Goal: Task Accomplishment & Management: Complete application form

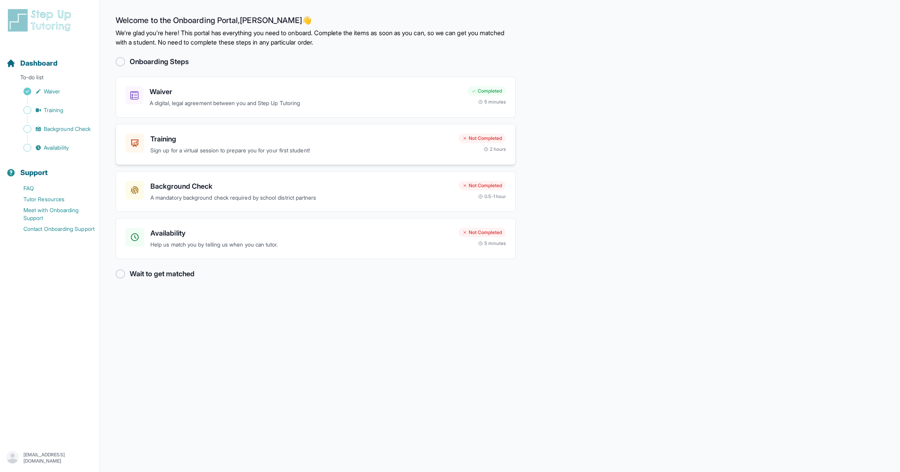
click at [239, 146] on p "Sign up for a virtual session to prepare you for your first student!" at bounding box center [301, 150] width 302 height 9
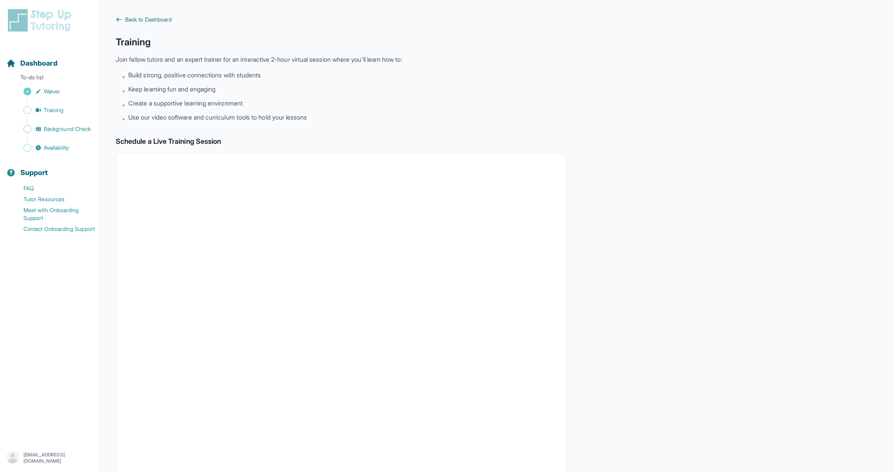
click at [116, 20] on icon at bounding box center [118, 20] width 5 height 4
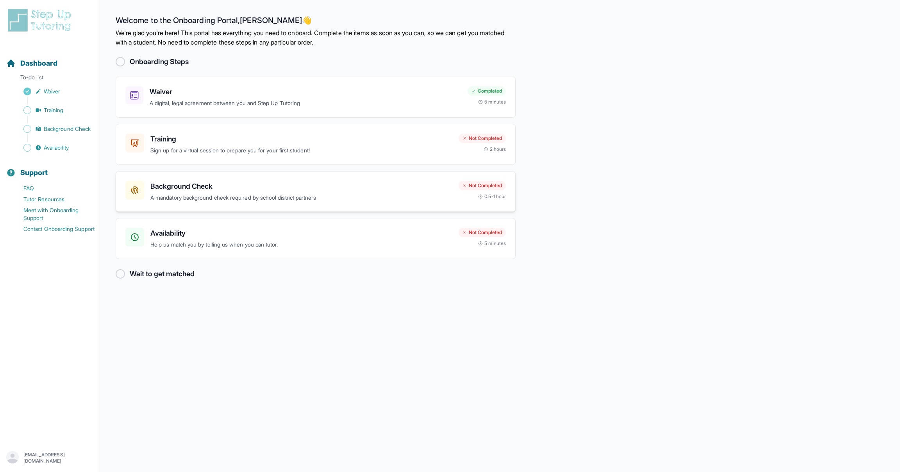
click at [283, 202] on p "A mandatory background check required by school district partners" at bounding box center [301, 197] width 302 height 9
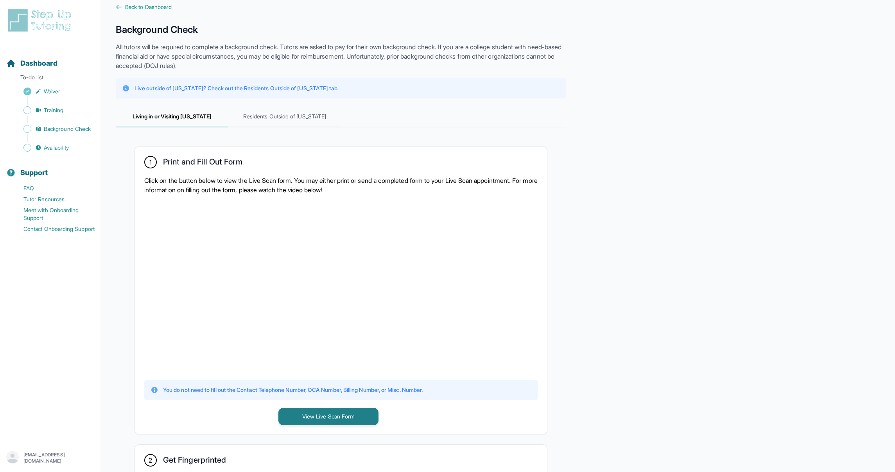
scroll to position [14, 0]
click at [288, 117] on span "Residents Outside of [US_STATE]" at bounding box center [284, 115] width 113 height 21
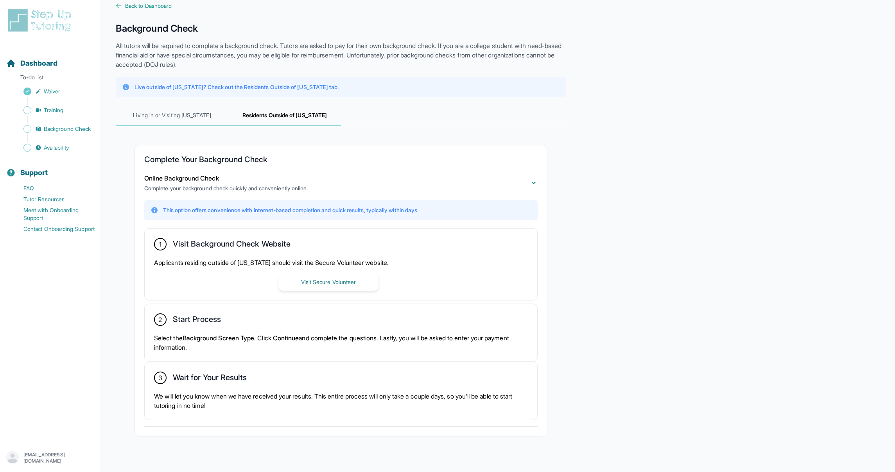
click at [197, 115] on span "Living in or Visiting [US_STATE]" at bounding box center [172, 115] width 113 height 21
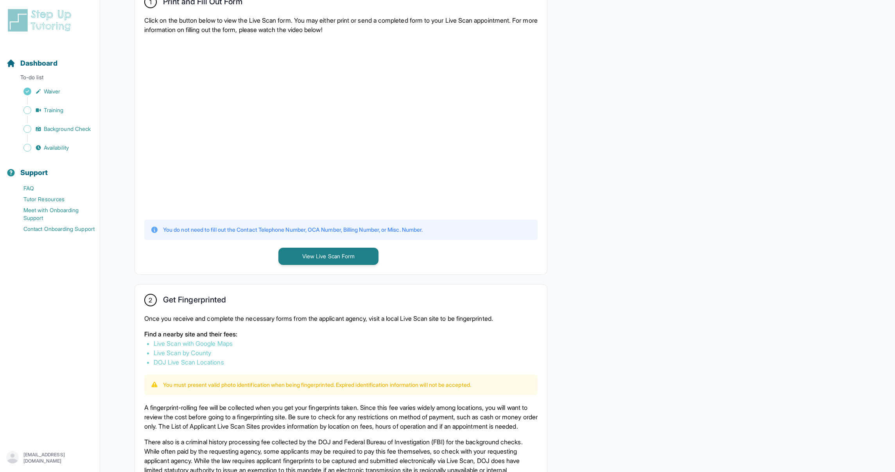
scroll to position [188, 0]
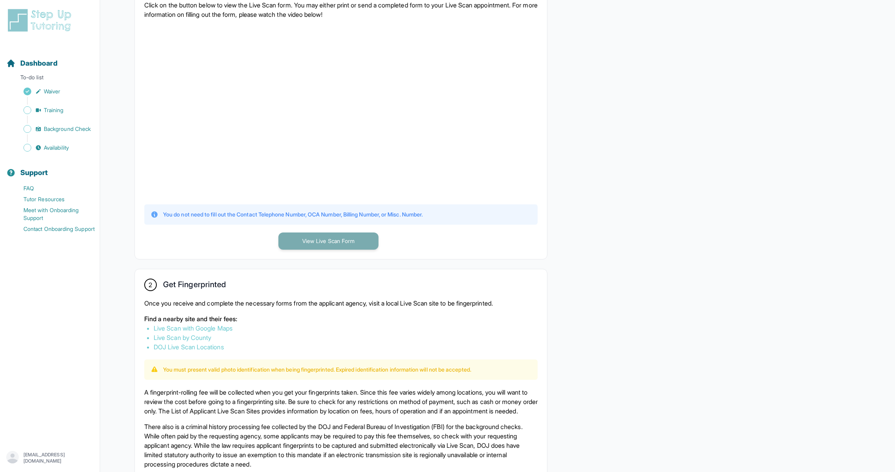
click at [330, 241] on button "View Live Scan Form" at bounding box center [328, 241] width 100 height 17
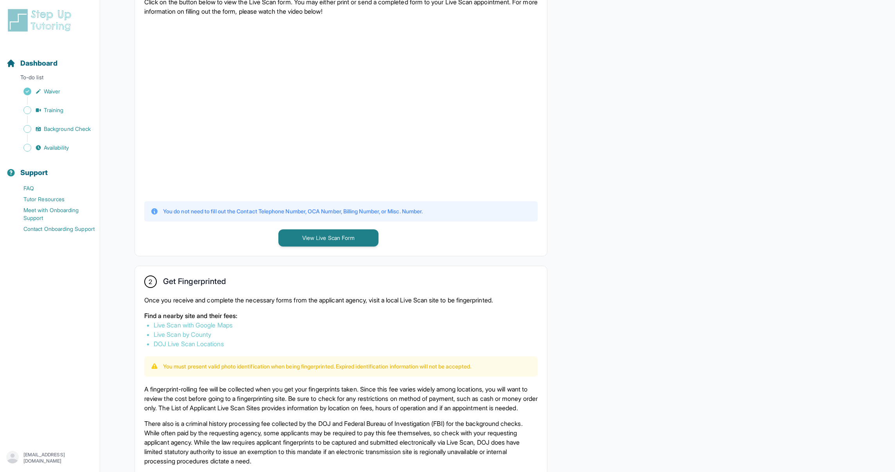
scroll to position [192, 0]
click at [194, 322] on link "Live Scan with Google Maps" at bounding box center [193, 324] width 79 height 8
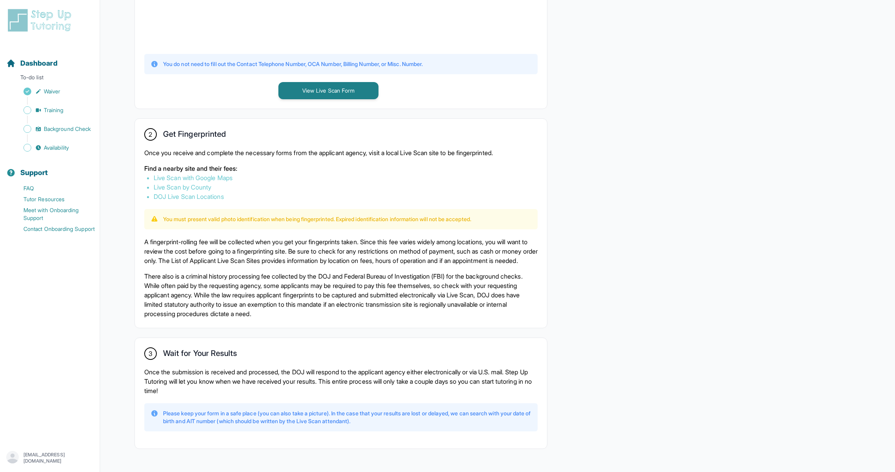
scroll to position [371, 0]
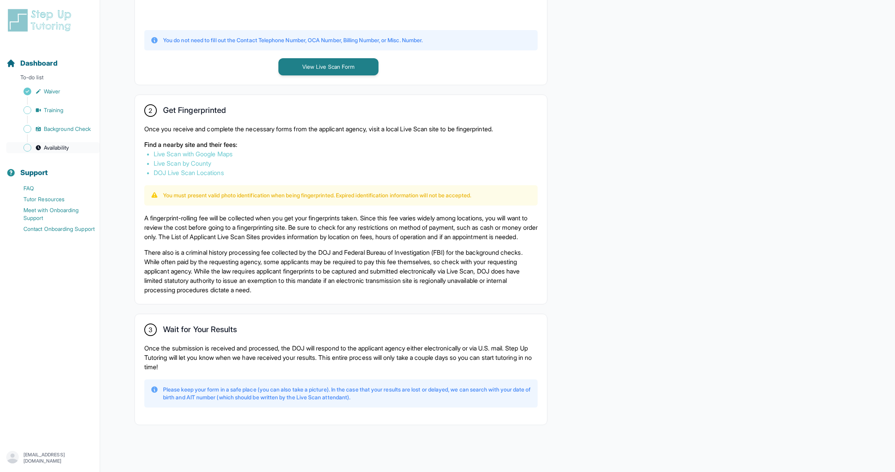
click at [61, 150] on span "Availability" at bounding box center [56, 148] width 25 height 8
